Goal: Task Accomplishment & Management: Use online tool/utility

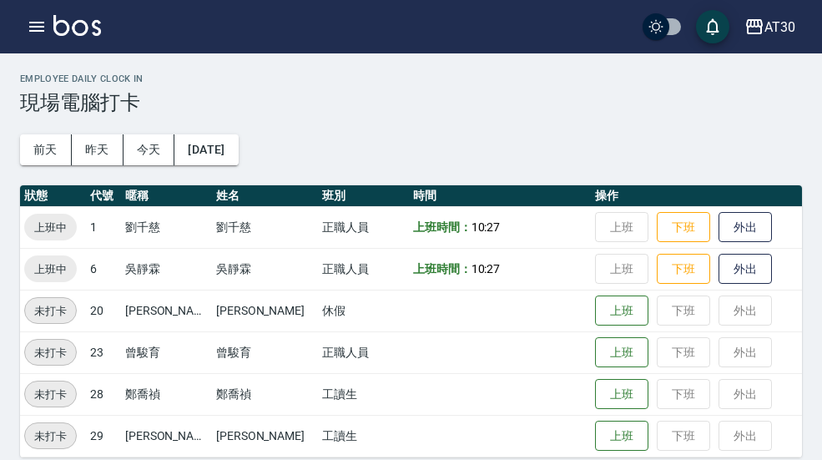
scroll to position [48, 0]
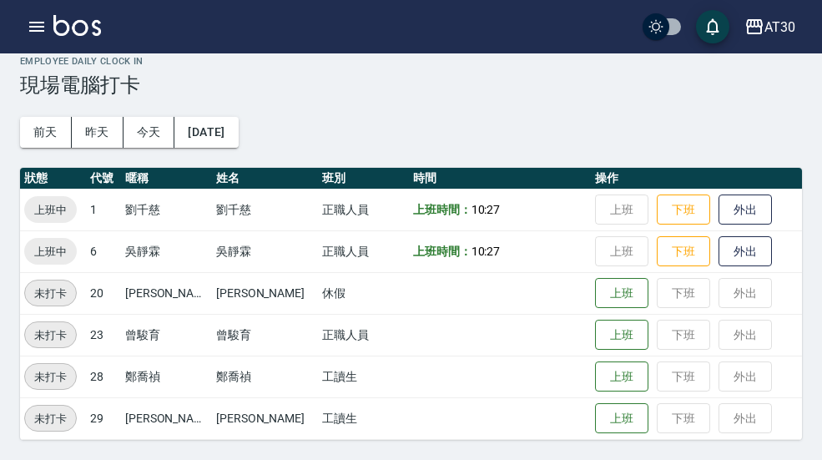
click at [790, 38] on button "AT30" at bounding box center [770, 27] width 64 height 34
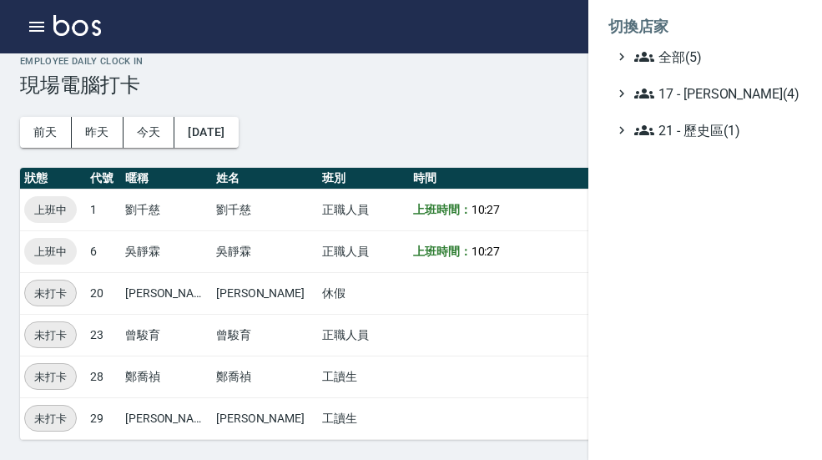
click at [742, 53] on span "全部(5)" at bounding box center [714, 57] width 161 height 20
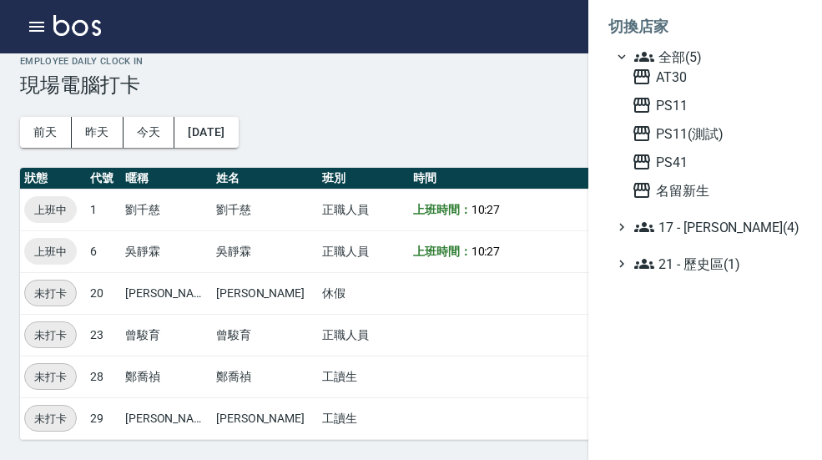
click at [716, 167] on span "PS41" at bounding box center [714, 162] width 164 height 20
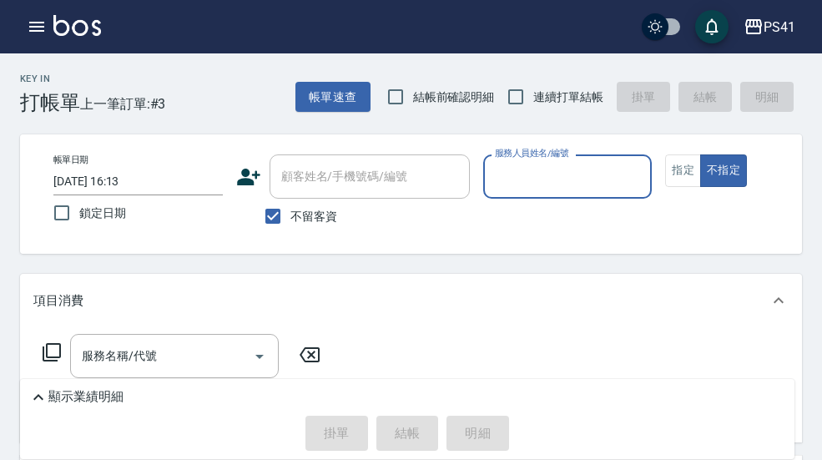
click at [30, 33] on icon "button" at bounding box center [37, 27] width 20 height 20
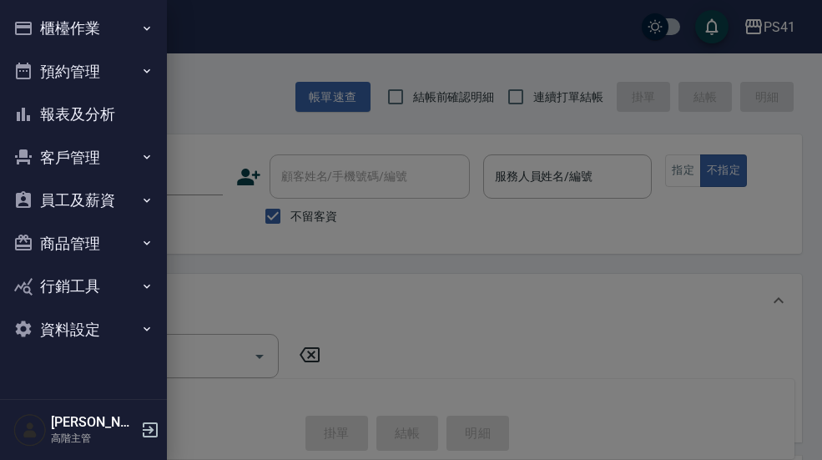
click at [73, 33] on button "櫃檯作業" at bounding box center [84, 28] width 154 height 43
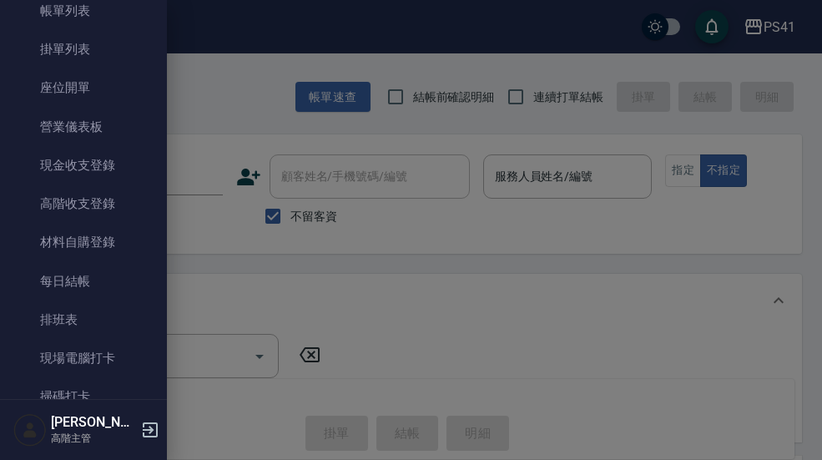
scroll to position [108, 0]
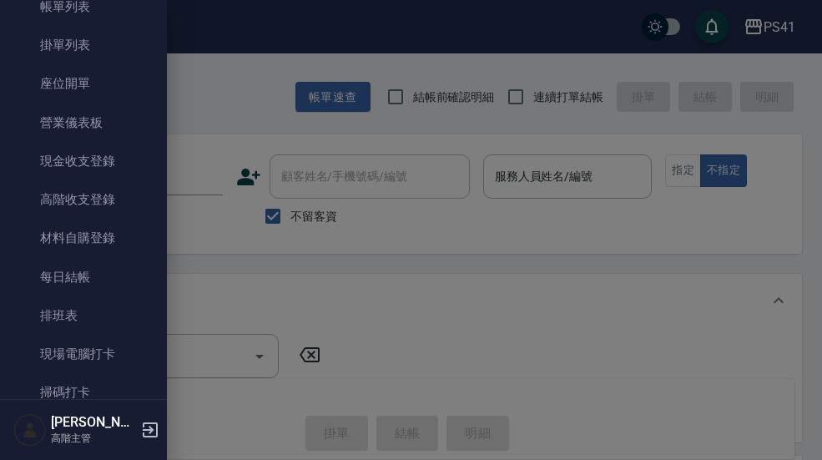
click at [65, 346] on link "現場電腦打卡" at bounding box center [84, 354] width 154 height 38
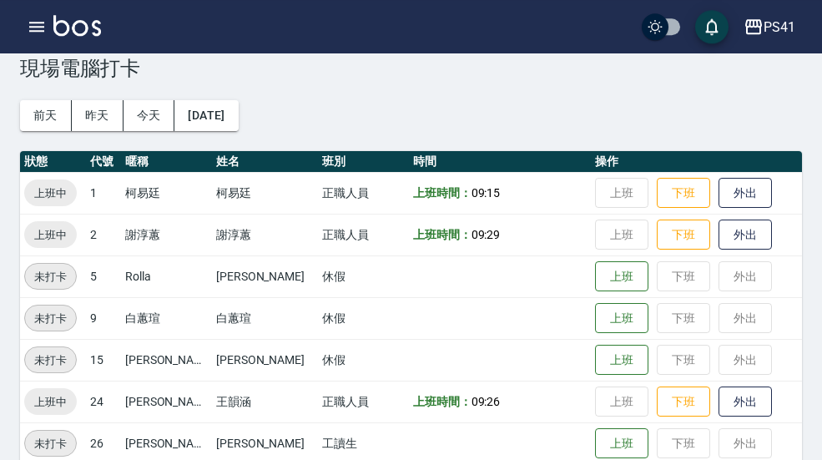
scroll to position [52, 0]
